Goal: Information Seeking & Learning: Learn about a topic

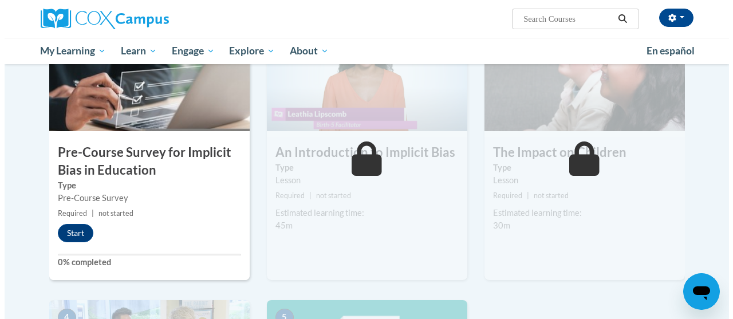
scroll to position [289, 0]
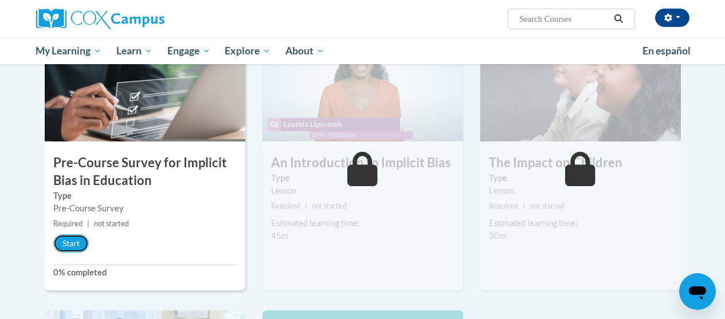
click at [79, 241] on button "Start" at bounding box center [71, 243] width 36 height 18
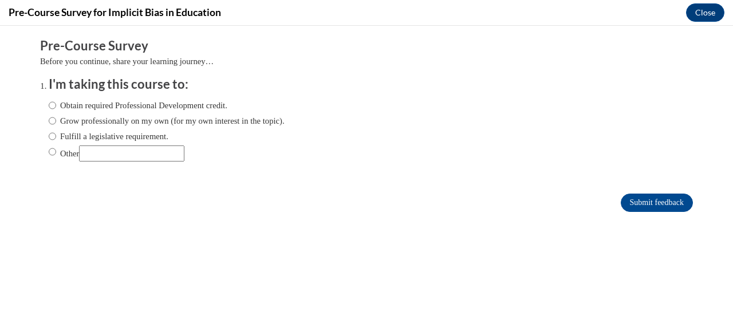
scroll to position [0, 0]
click at [208, 103] on label "Obtain required Professional Development credit." at bounding box center [138, 105] width 179 height 13
click at [56, 103] on input "Obtain required Professional Development credit." at bounding box center [52, 105] width 7 height 13
radio input "true"
click at [634, 204] on input "Submit feedback" at bounding box center [657, 203] width 72 height 18
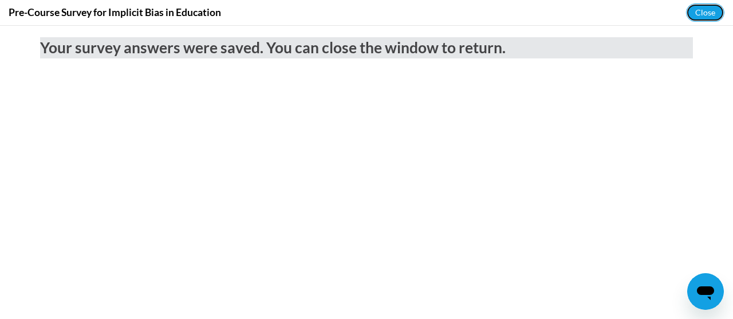
click at [707, 10] on button "Close" at bounding box center [706, 12] width 38 height 18
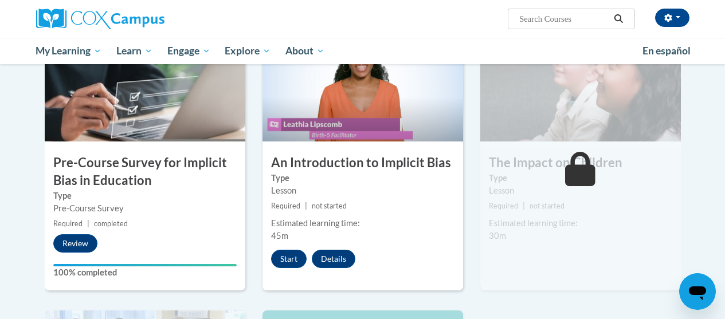
click at [285, 264] on button "Start" at bounding box center [289, 259] width 36 height 18
